Goal: Task Accomplishment & Management: Manage account settings

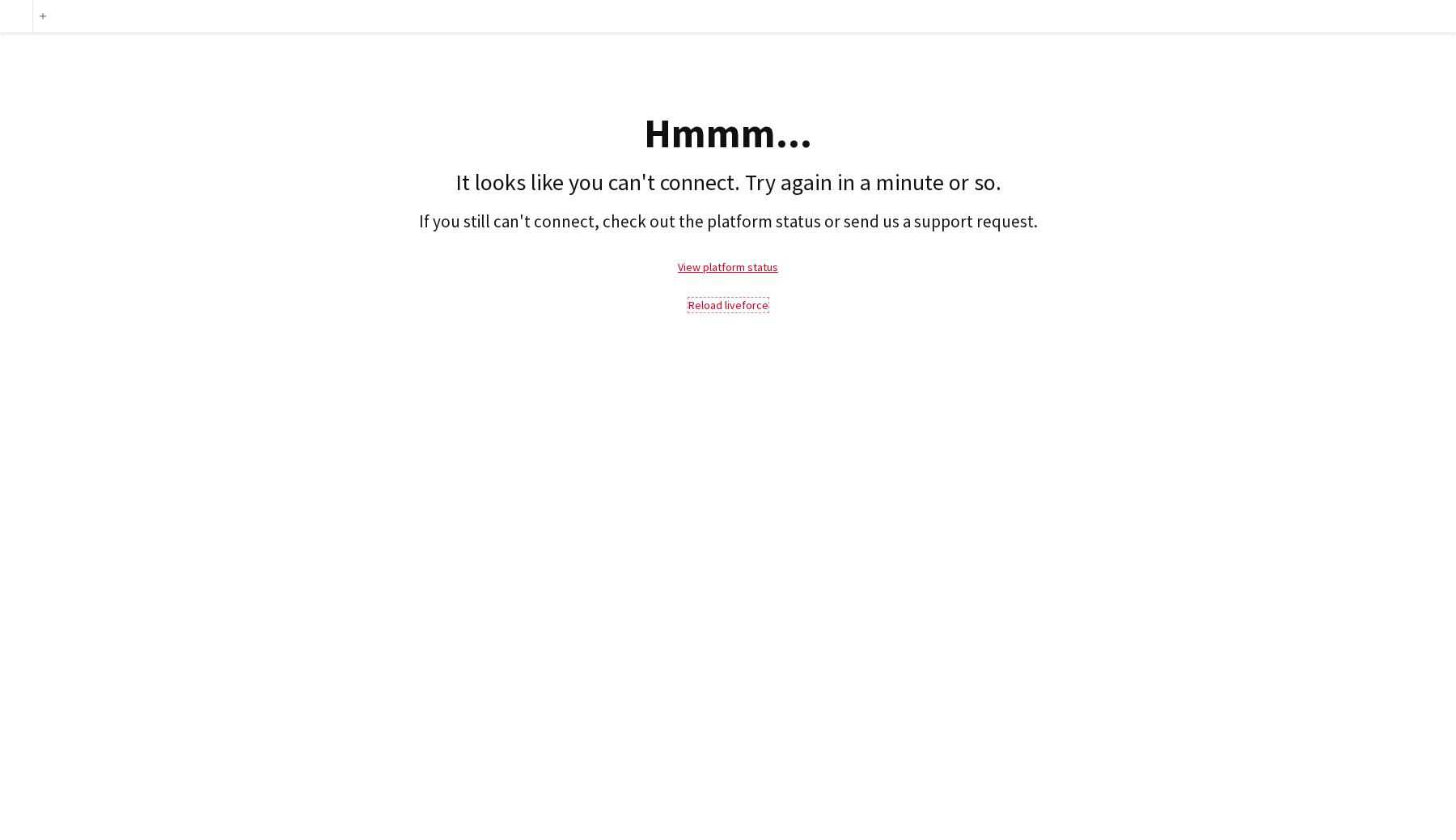
click at [709, 304] on link "Reload liveforce" at bounding box center [729, 304] width 80 height 15
click at [716, 299] on link "Reload liveforce" at bounding box center [729, 304] width 80 height 15
click at [23, 18] on div at bounding box center [16, 16] width 32 height 32
click at [43, 21] on button "Add" at bounding box center [42, 16] width 13 height 13
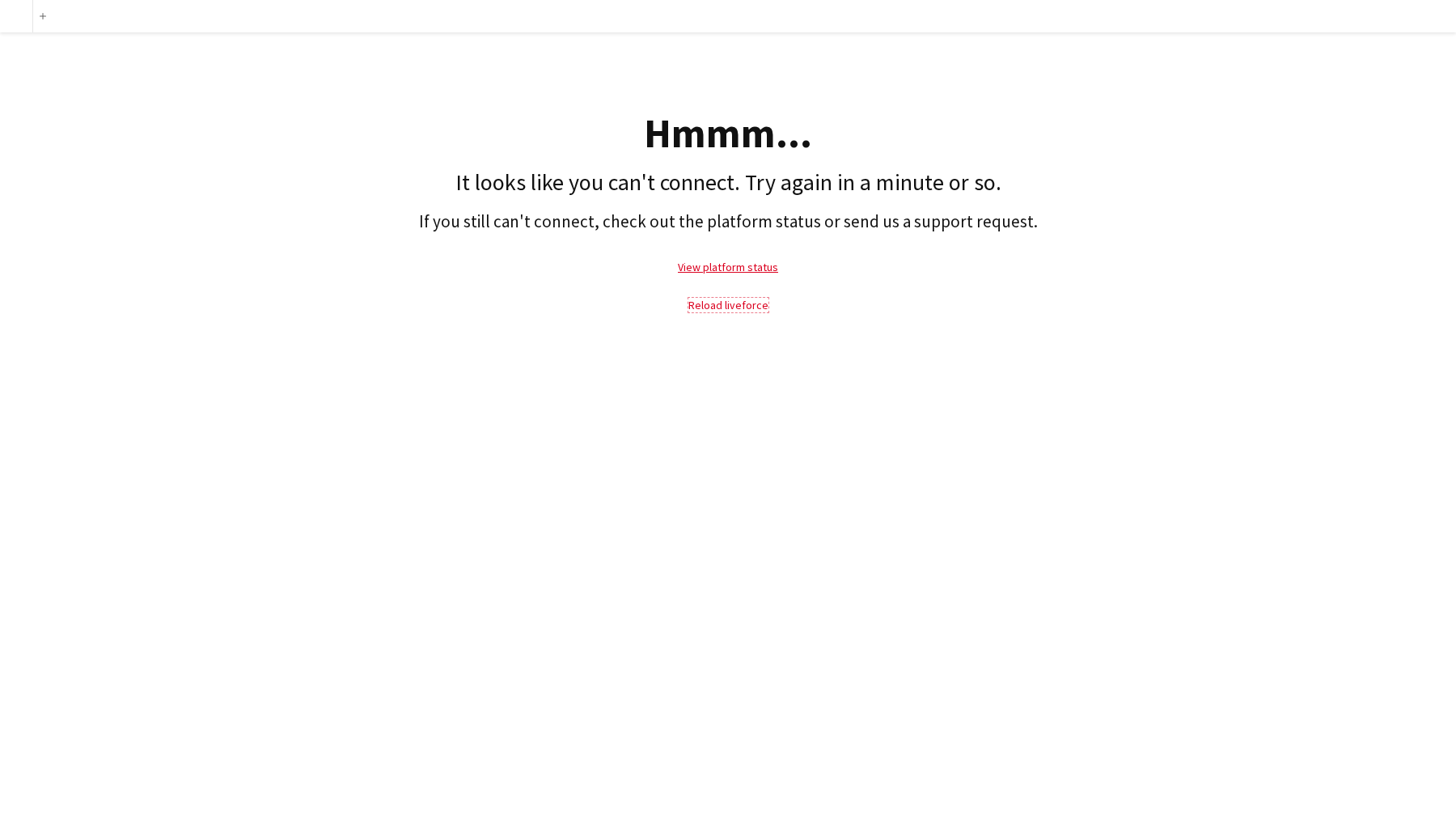
click at [716, 311] on link "Reload liveforce" at bounding box center [729, 304] width 80 height 15
click at [718, 299] on link "Reload liveforce" at bounding box center [729, 304] width 80 height 15
